Goal: Information Seeking & Learning: Learn about a topic

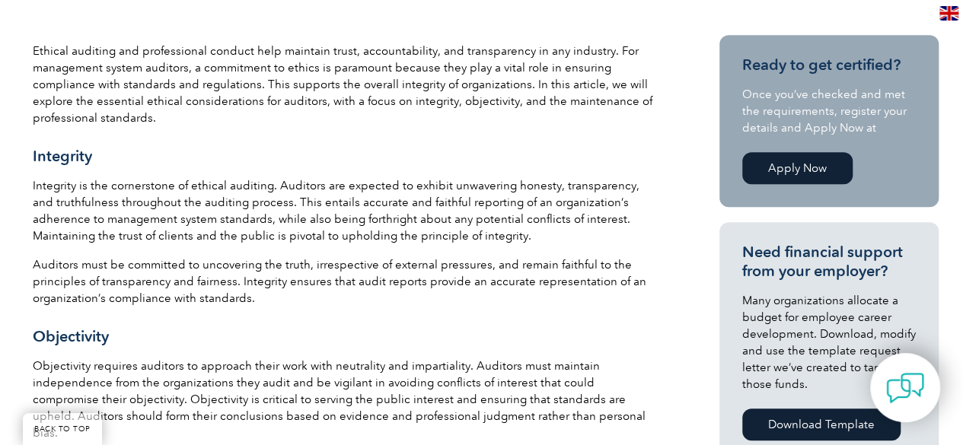
scroll to position [486, 0]
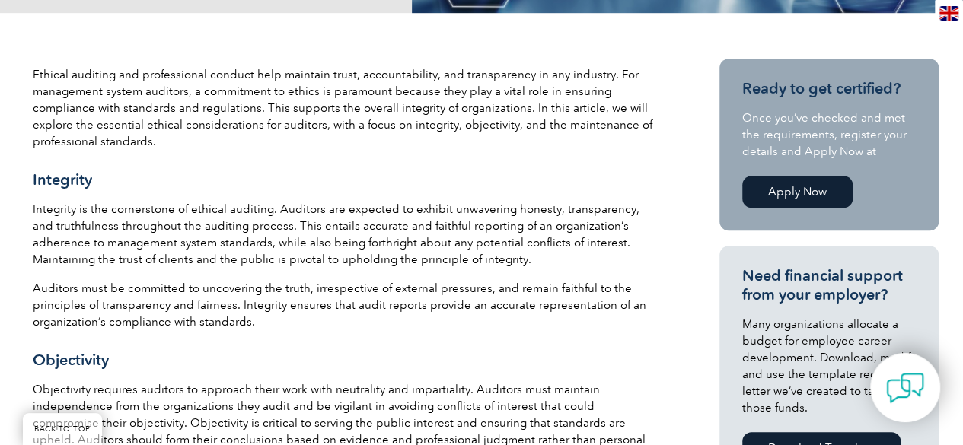
click at [33, 74] on p "Ethical auditing and professional conduct help maintain trust, accountability, …" at bounding box center [345, 108] width 624 height 84
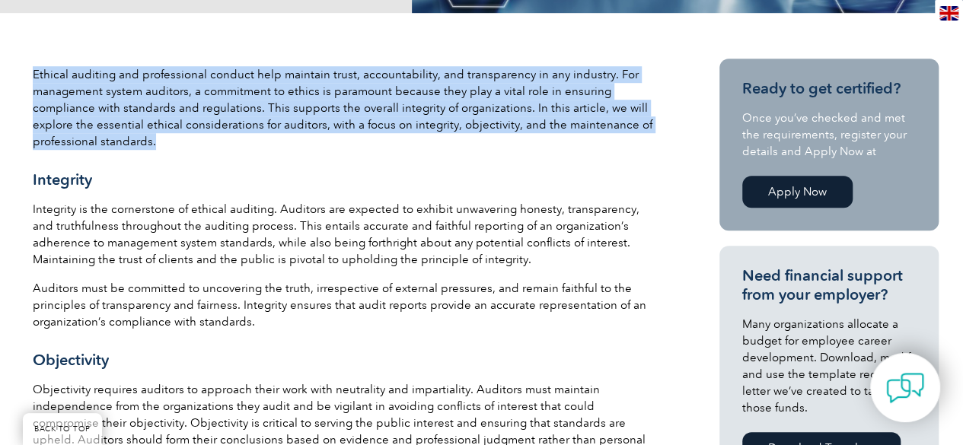
drag, startPoint x: 33, startPoint y: 74, endPoint x: 161, endPoint y: 140, distance: 143.3
click at [161, 140] on p "Ethical auditing and professional conduct help maintain trust, accountability, …" at bounding box center [345, 108] width 624 height 84
copy p "Ethical auditing and professional conduct help maintain trust, accountability, …"
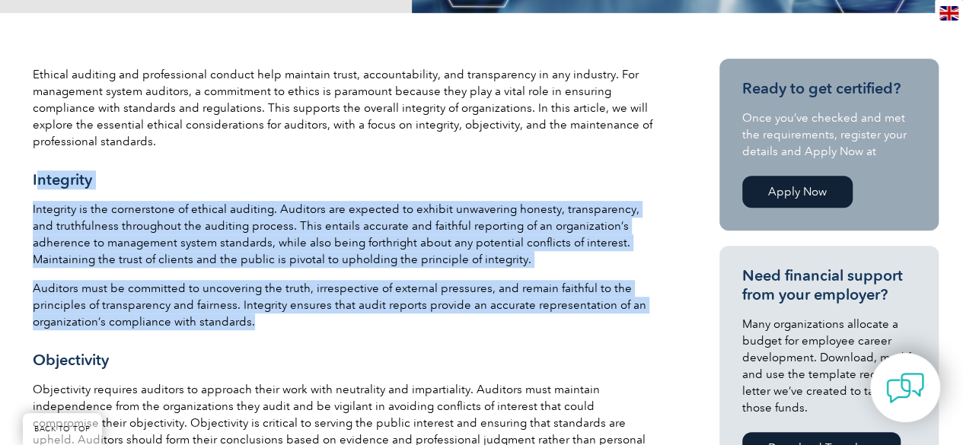
drag, startPoint x: 35, startPoint y: 177, endPoint x: 248, endPoint y: 325, distance: 259.3
click at [248, 325] on div "Ethical auditing and professional conduct help maintain trust, accountability, …" at bounding box center [345, 435] width 624 height 738
copy div "ntegrity Integrity is the cornerstone of ethical auditing. Auditors are expecte…"
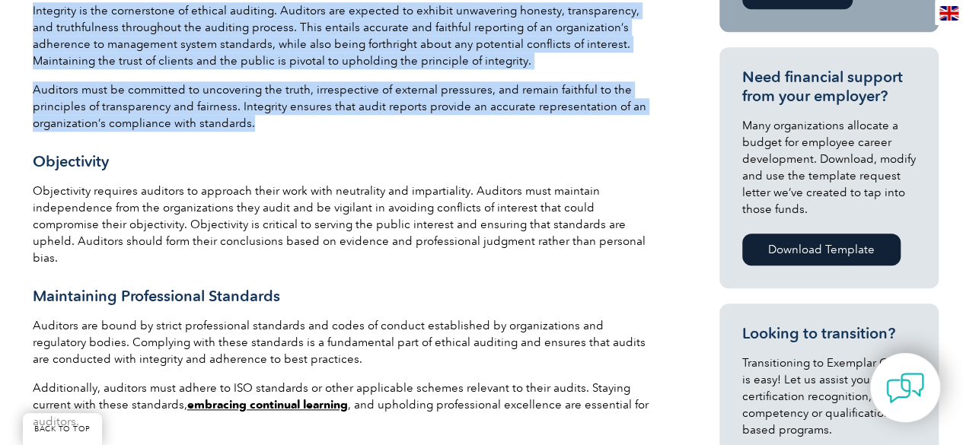
scroll to position [760, 0]
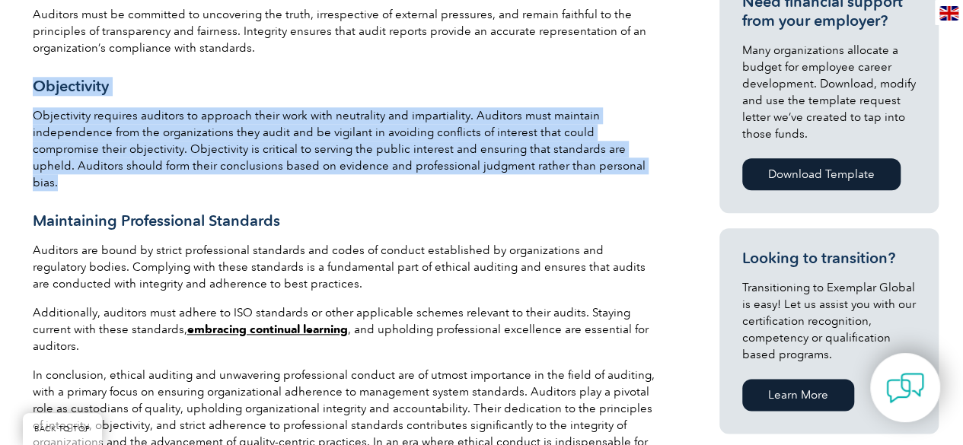
drag, startPoint x: 35, startPoint y: 82, endPoint x: 574, endPoint y: 162, distance: 544.9
click at [574, 162] on div "Ethical auditing and professional conduct help maintain trust, accountability, …" at bounding box center [345, 161] width 624 height 738
copy div "Objectivity Objectivity requires auditors to approach their work with neutralit…"
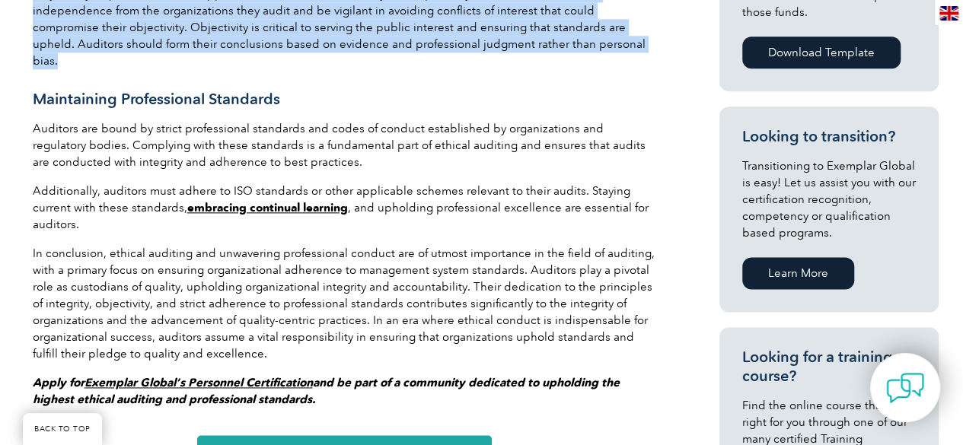
scroll to position [913, 0]
